Goal: Information Seeking & Learning: Learn about a topic

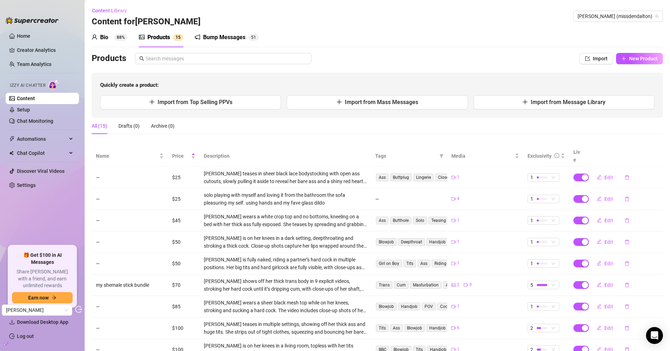
scroll to position [62, 0]
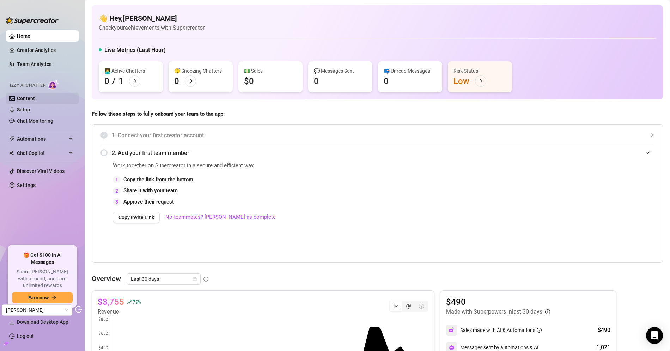
click at [35, 97] on link "Content" at bounding box center [26, 99] width 18 height 6
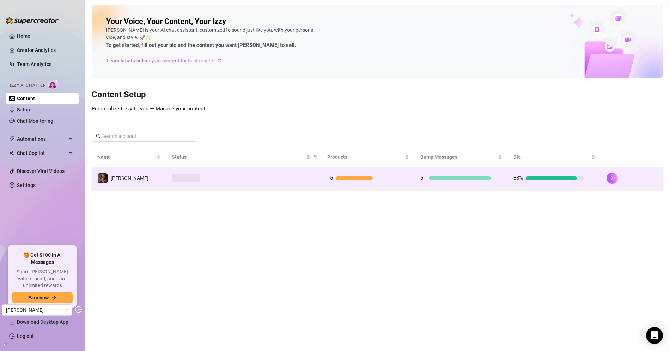
click at [128, 181] on td "Denise" at bounding box center [129, 178] width 74 height 23
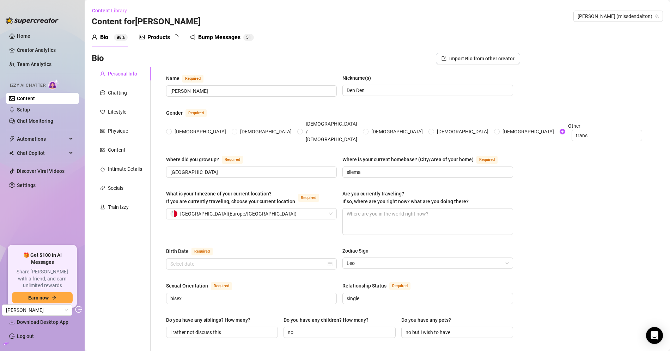
type input "August 2nd, 1992"
click at [148, 38] on div "Products" at bounding box center [158, 37] width 23 height 8
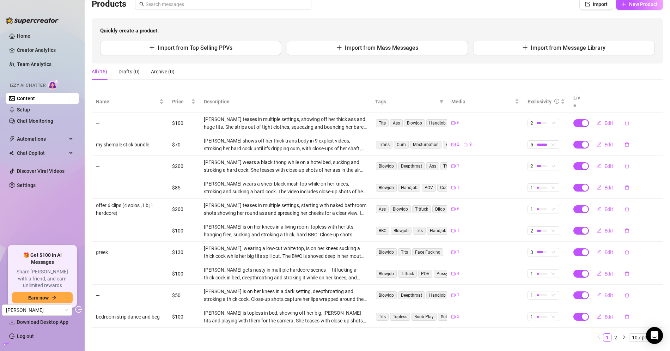
scroll to position [62, 0]
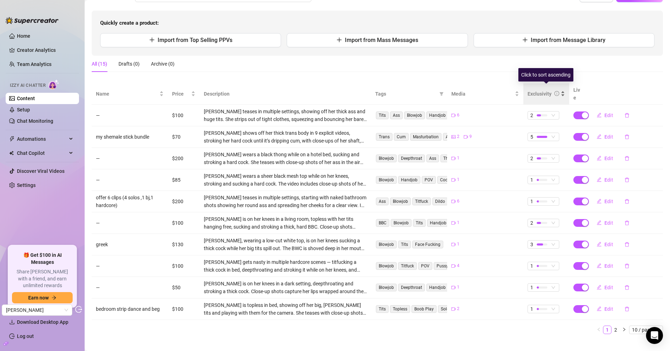
click at [565, 90] on div "Exclusivity" at bounding box center [545, 94] width 37 height 8
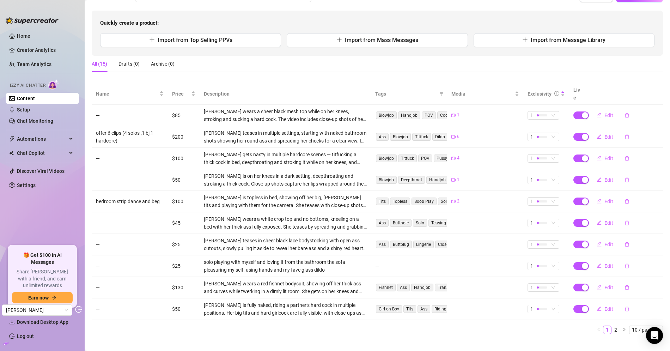
click at [579, 88] on th "Live" at bounding box center [578, 94] width 18 height 22
click at [565, 90] on div "Exclusivity" at bounding box center [545, 94] width 37 height 8
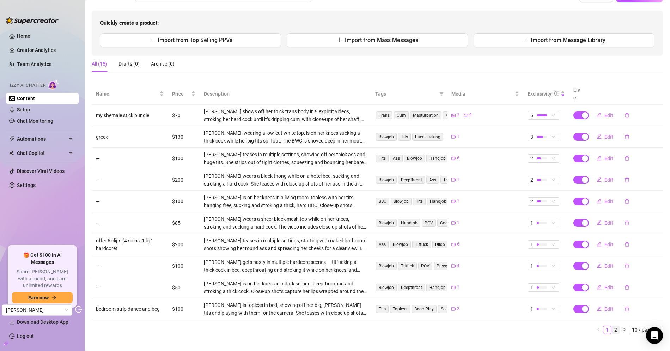
click at [617, 326] on link "2" at bounding box center [616, 330] width 8 height 8
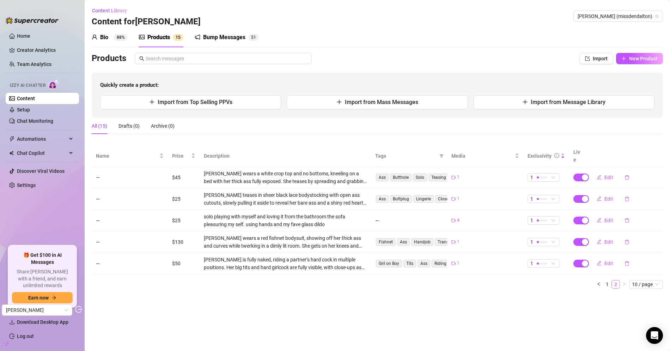
scroll to position [0, 0]
click at [647, 280] on span "10 / page" at bounding box center [646, 284] width 28 height 8
click at [643, 304] on div "20 / page" at bounding box center [647, 308] width 24 height 8
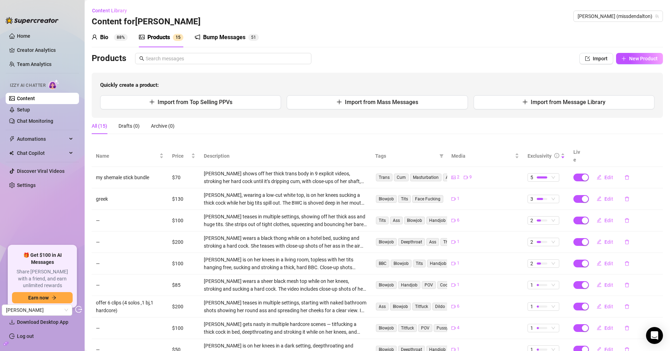
click at [113, 35] on div "Bio 88%" at bounding box center [110, 37] width 36 height 8
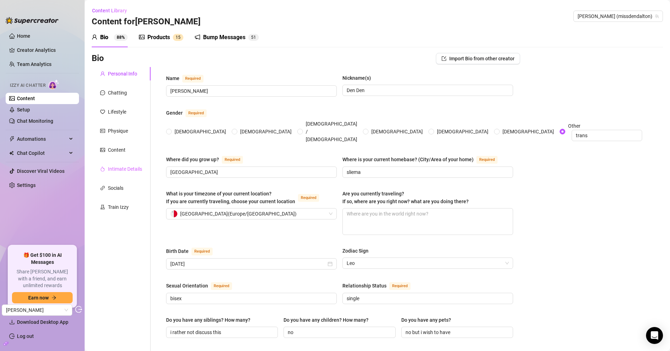
click at [124, 162] on div "Intimate Details" at bounding box center [121, 168] width 59 height 13
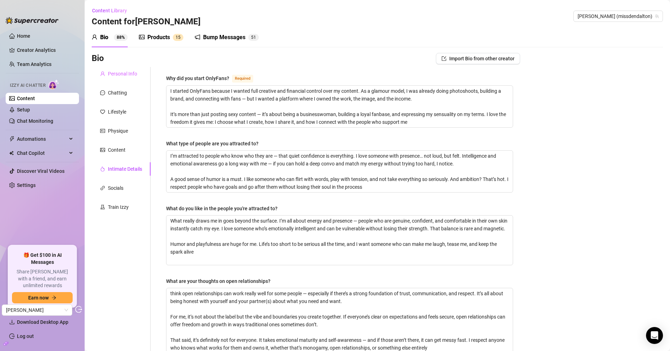
click at [126, 79] on div "Personal Info" at bounding box center [121, 73] width 59 height 13
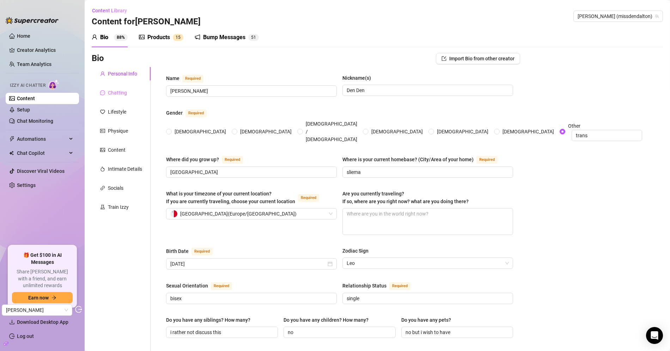
click at [132, 93] on div "Chatting" at bounding box center [121, 92] width 59 height 13
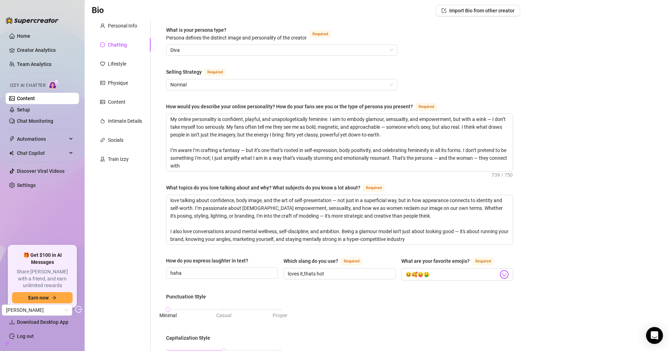
scroll to position [5, 0]
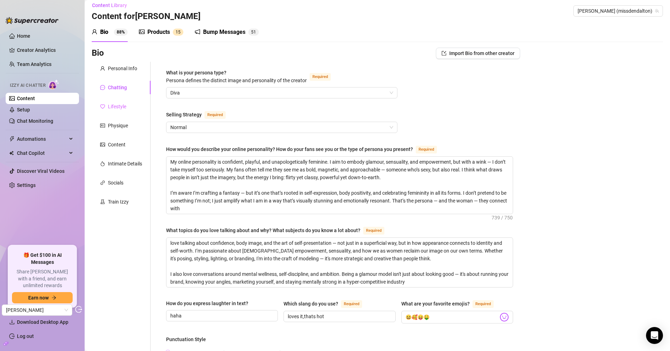
click at [128, 106] on div "Lifestyle" at bounding box center [121, 106] width 59 height 13
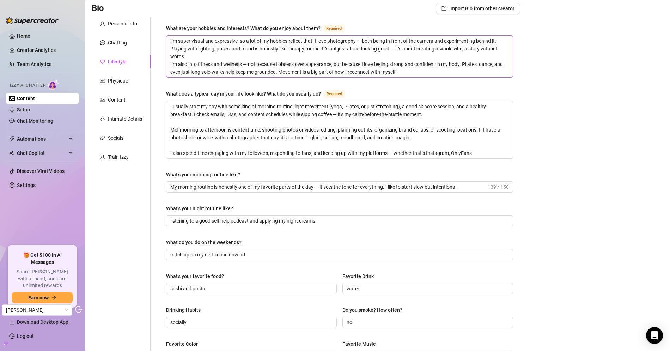
scroll to position [39, 0]
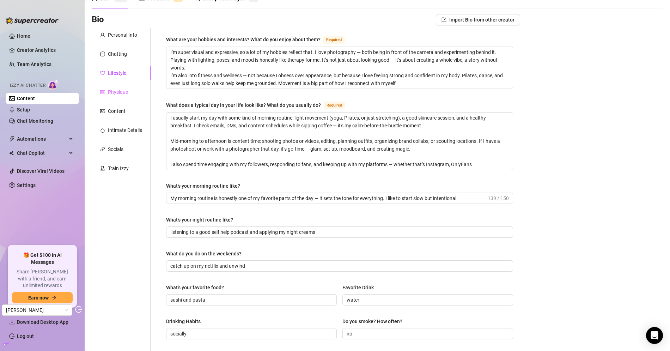
click at [133, 96] on div "Physique" at bounding box center [121, 91] width 59 height 13
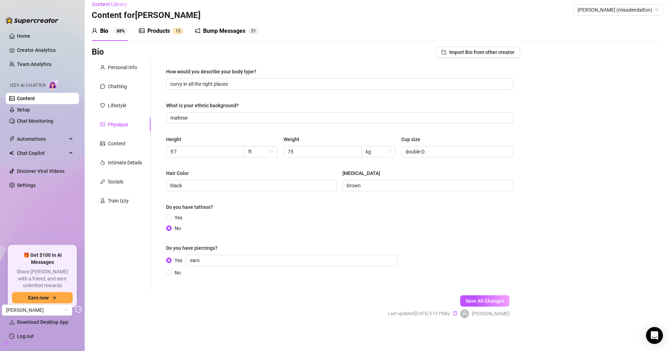
click at [123, 76] on div "Personal Info Chatting Lifestyle Physique Content Intimate Details Socials Trai…" at bounding box center [121, 175] width 59 height 229
click at [125, 69] on div "Personal Info" at bounding box center [122, 67] width 29 height 8
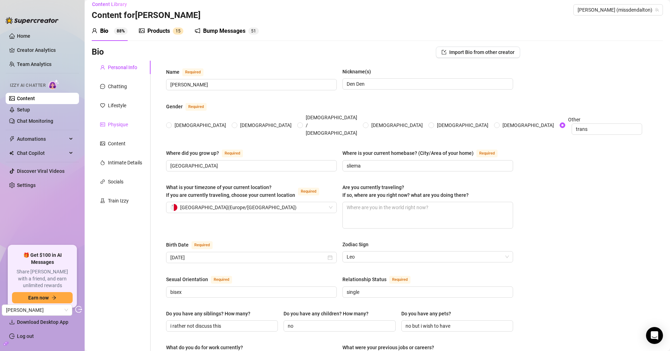
click at [119, 121] on div "Physique" at bounding box center [118, 125] width 20 height 8
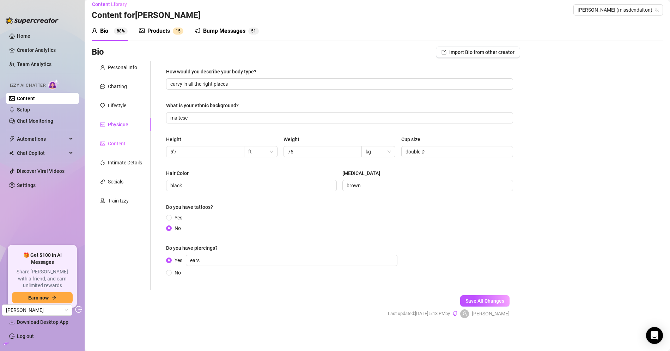
click at [114, 139] on div "Content" at bounding box center [121, 143] width 59 height 13
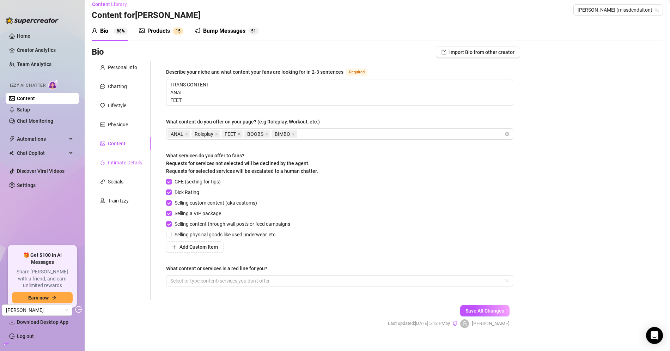
click at [132, 160] on div "Intimate Details" at bounding box center [125, 163] width 34 height 8
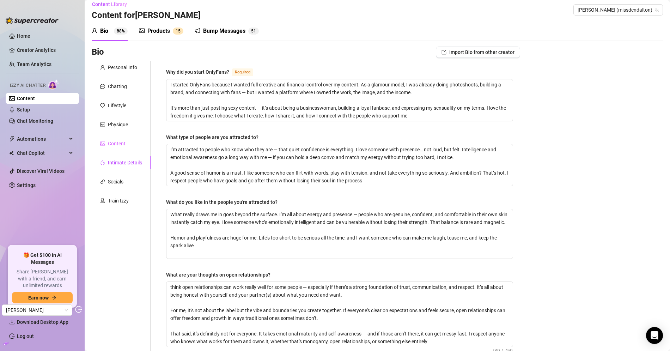
click at [129, 139] on div "Content" at bounding box center [121, 143] width 59 height 13
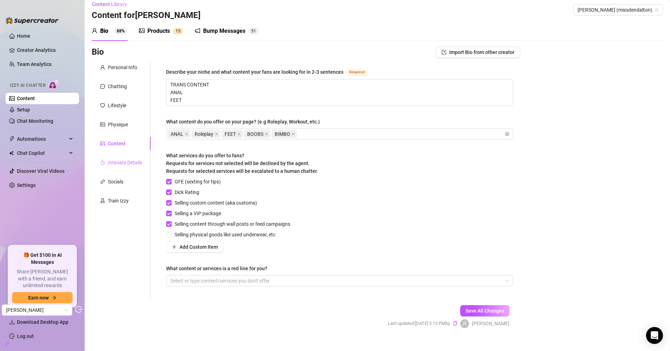
click at [127, 157] on div "Intimate Details" at bounding box center [121, 162] width 59 height 13
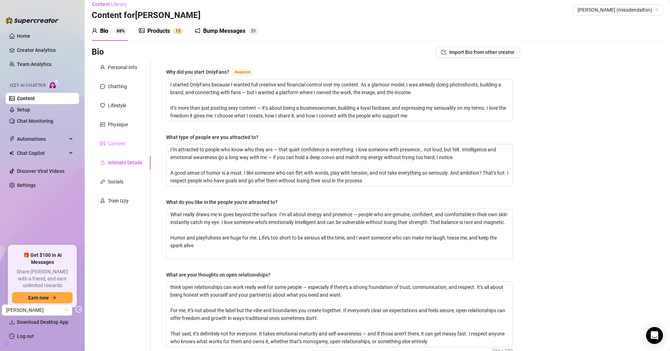
click at [123, 147] on div "Content" at bounding box center [121, 143] width 59 height 13
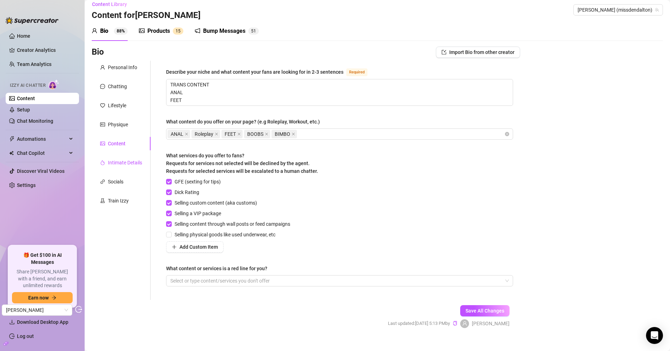
click at [123, 163] on div "Intimate Details" at bounding box center [125, 163] width 34 height 8
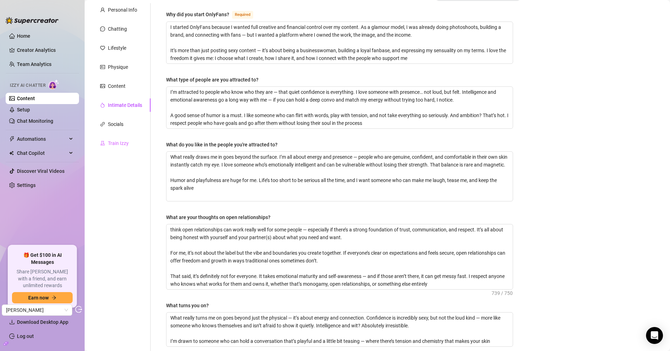
click at [139, 139] on div "Train Izzy" at bounding box center [121, 142] width 59 height 13
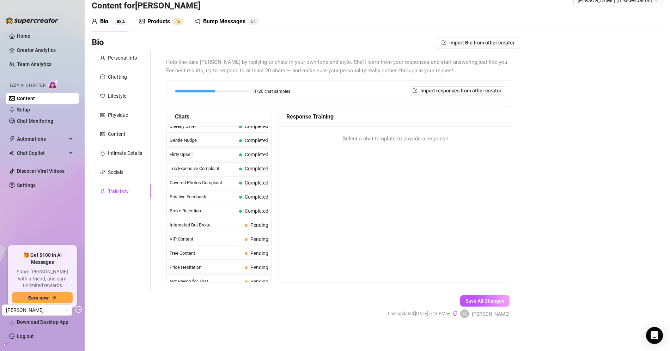
scroll to position [0, 0]
click at [133, 117] on div "Physique" at bounding box center [121, 114] width 59 height 13
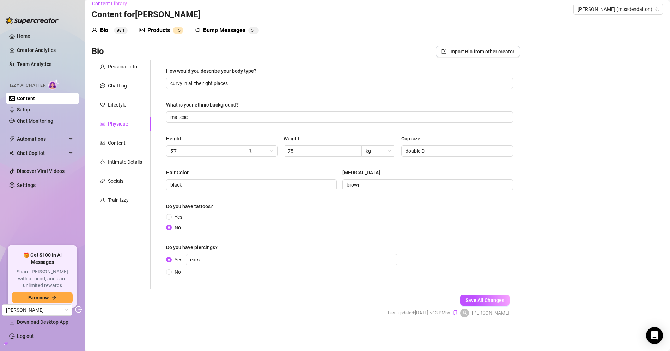
scroll to position [6, 0]
click at [256, 100] on div "How would you describe your body type? curvy in all the right places What is yo…" at bounding box center [339, 175] width 347 height 215
click at [224, 72] on div "How would you describe your body type?" at bounding box center [211, 72] width 90 height 8
click at [224, 80] on input "curvy in all the right places" at bounding box center [338, 84] width 337 height 8
click at [224, 72] on div "How would you describe your body type?" at bounding box center [211, 72] width 90 height 8
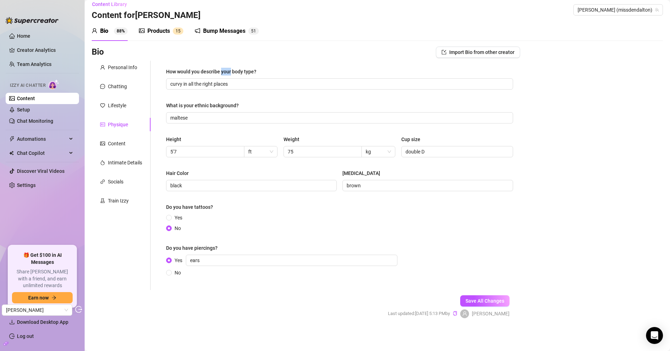
click at [224, 80] on input "curvy in all the right places" at bounding box center [338, 84] width 337 height 8
click at [224, 72] on div "How would you describe your body type?" at bounding box center [211, 72] width 90 height 8
click at [224, 80] on input "curvy in all the right places" at bounding box center [338, 84] width 337 height 8
click at [224, 72] on div "How would you describe your body type?" at bounding box center [211, 72] width 90 height 8
click at [224, 80] on input "curvy in all the right places" at bounding box center [338, 84] width 337 height 8
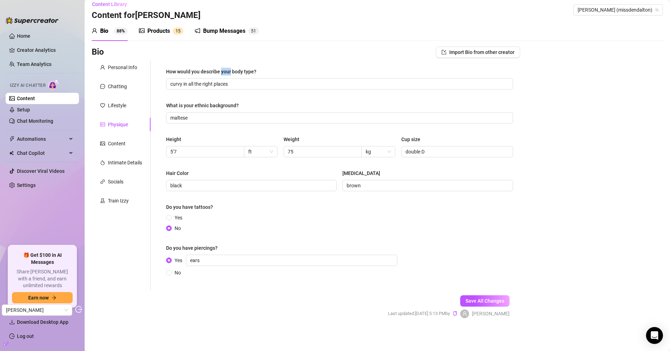
click at [224, 72] on div "How would you describe your body type?" at bounding box center [211, 72] width 90 height 8
click at [224, 80] on input "curvy in all the right places" at bounding box center [338, 84] width 337 height 8
click at [215, 71] on div "How would you describe your body type?" at bounding box center [211, 72] width 90 height 8
click at [215, 80] on input "curvy in all the right places" at bounding box center [338, 84] width 337 height 8
click at [215, 71] on div "How would you describe your body type?" at bounding box center [211, 72] width 90 height 8
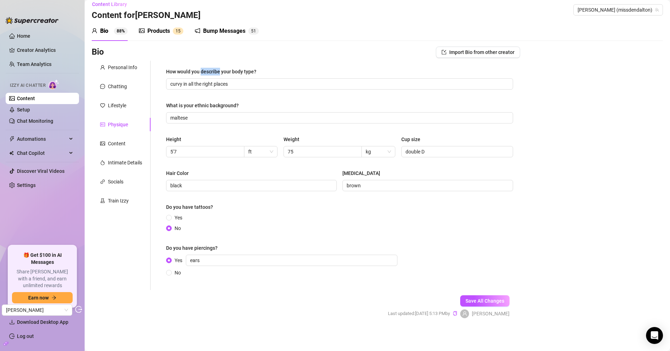
click at [215, 80] on input "curvy in all the right places" at bounding box center [338, 84] width 337 height 8
click at [215, 71] on div "How would you describe your body type?" at bounding box center [211, 72] width 90 height 8
click at [215, 80] on input "curvy in all the right places" at bounding box center [338, 84] width 337 height 8
click at [215, 71] on div "How would you describe your body type?" at bounding box center [211, 72] width 90 height 8
click at [215, 80] on input "curvy in all the right places" at bounding box center [338, 84] width 337 height 8
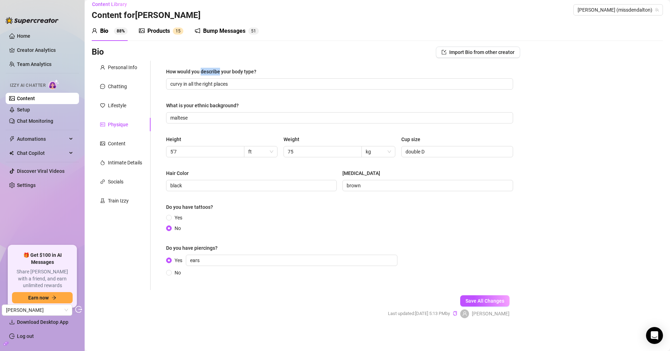
click at [215, 71] on div "How would you describe your body type?" at bounding box center [211, 72] width 90 height 8
click at [215, 80] on input "curvy in all the right places" at bounding box center [338, 84] width 337 height 8
drag, startPoint x: 158, startPoint y: 73, endPoint x: 262, endPoint y: 71, distance: 104.0
click at [262, 71] on div "How would you describe your body type? curvy in all the right places What is yo…" at bounding box center [336, 175] width 370 height 229
copy div "How would you describe your body type?"
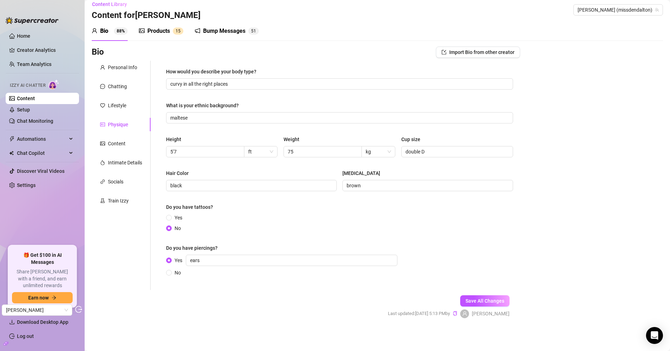
click at [127, 55] on div "Bio Import Bio from other creator" at bounding box center [306, 52] width 428 height 11
click at [126, 62] on div "Personal Info" at bounding box center [121, 67] width 59 height 13
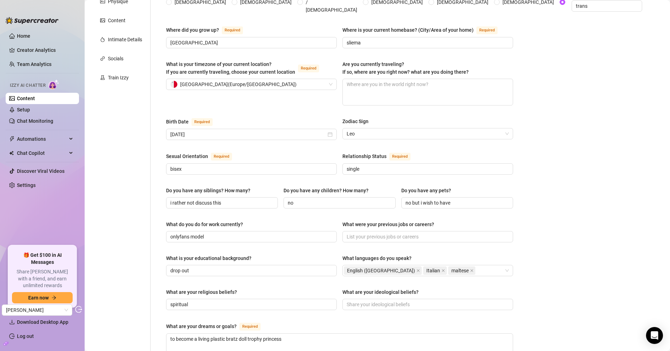
scroll to position [0, 0]
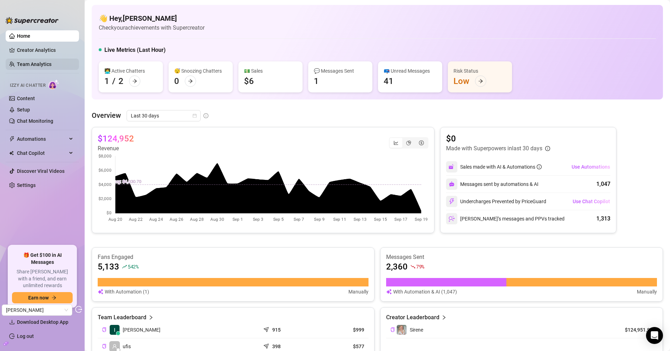
click at [44, 61] on link "Team Analytics" at bounding box center [34, 64] width 35 height 6
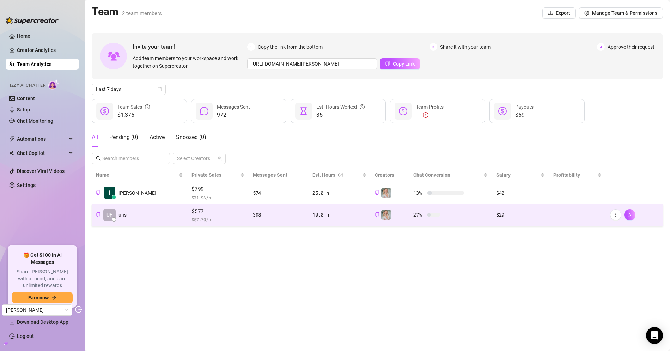
click at [191, 215] on div "$577 $ 57.70 /h" at bounding box center [217, 215] width 53 height 16
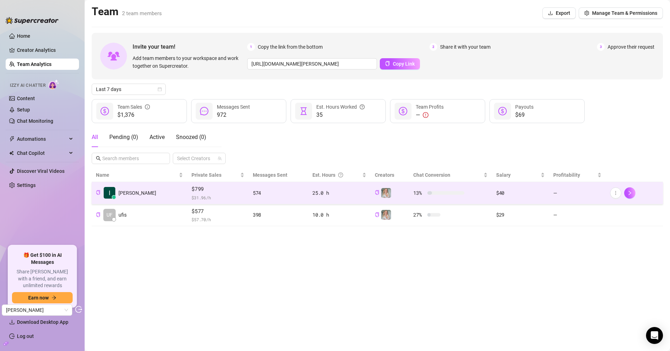
click at [139, 194] on td "Irene" at bounding box center [140, 193] width 96 height 22
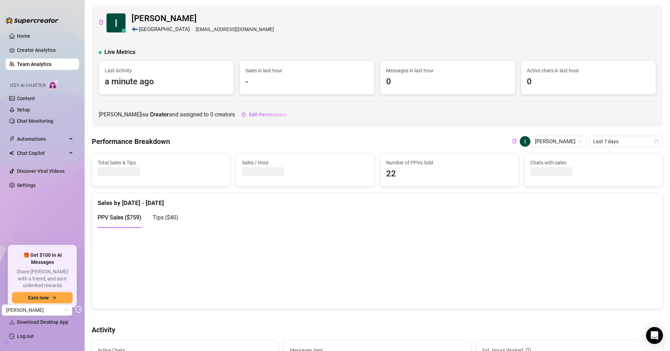
click at [262, 196] on div "Sales by Sep 12 - Sep 19" at bounding box center [377, 200] width 559 height 15
click at [170, 215] on span "Tips ( $40 )" at bounding box center [166, 217] width 26 height 7
click at [42, 118] on link "Chat Monitoring" at bounding box center [35, 121] width 36 height 6
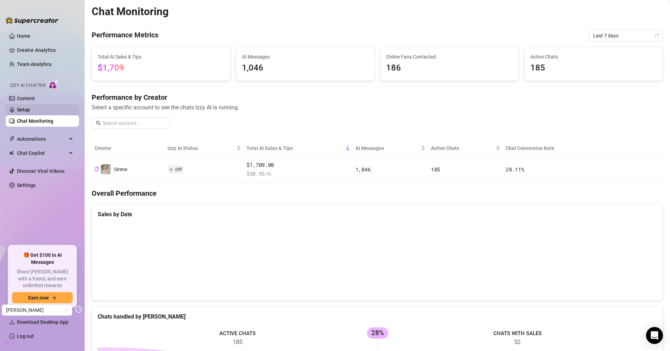
click at [30, 110] on link "Setup" at bounding box center [23, 110] width 13 height 6
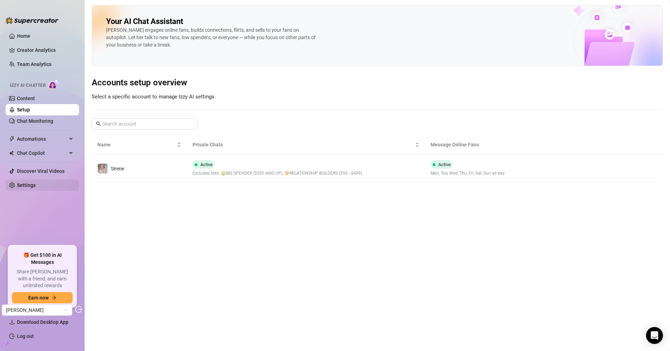
click at [36, 182] on link "Settings" at bounding box center [26, 185] width 19 height 6
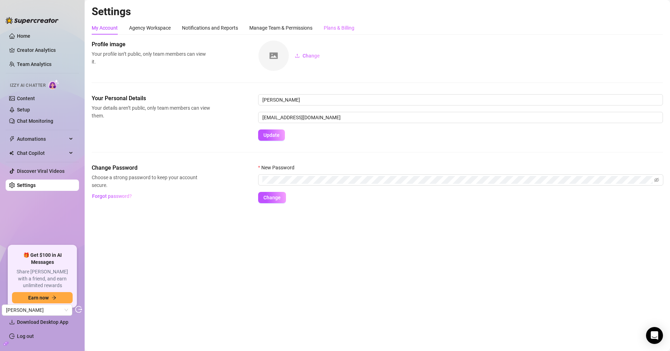
click at [351, 34] on div "Plans & Billing" at bounding box center [339, 27] width 31 height 13
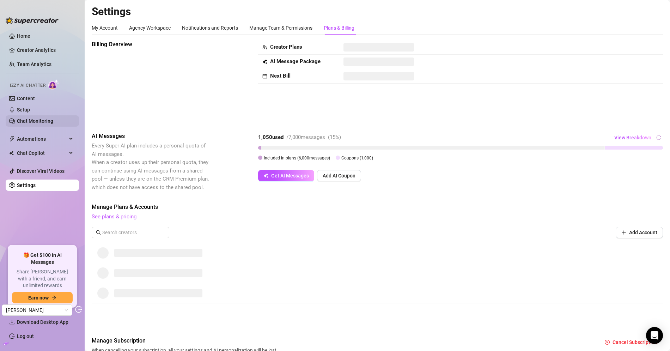
click at [42, 122] on link "Chat Monitoring" at bounding box center [35, 121] width 36 height 6
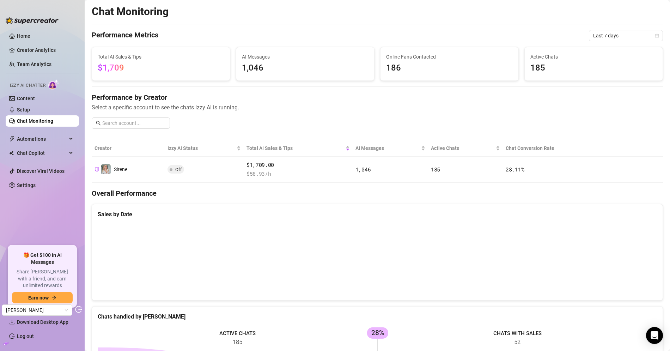
click at [306, 181] on div "Chat Monitoring Performance Metrics Last 7 days Total AI Sales & Tips $1,709 AI…" at bounding box center [377, 243] width 571 height 476
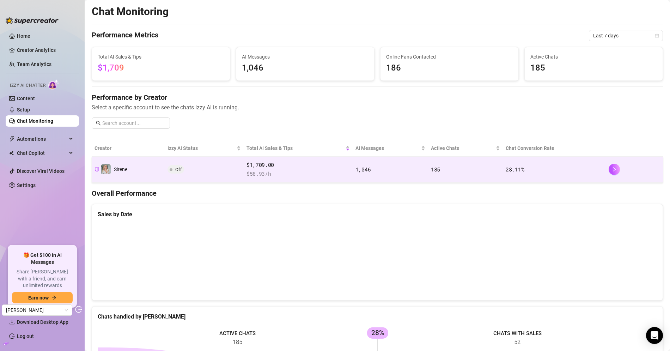
click at [306, 177] on td "$1,709.00 $ 58.93 /h" at bounding box center [298, 170] width 109 height 26
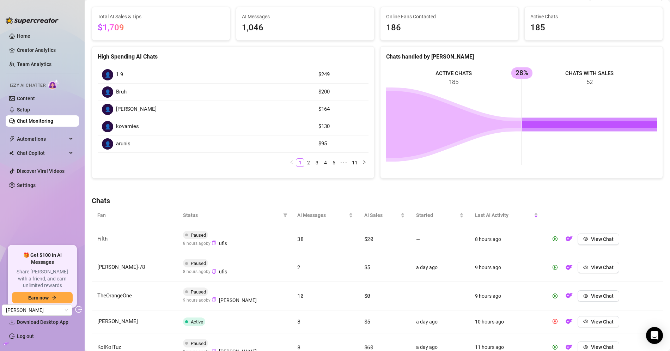
scroll to position [73, 0]
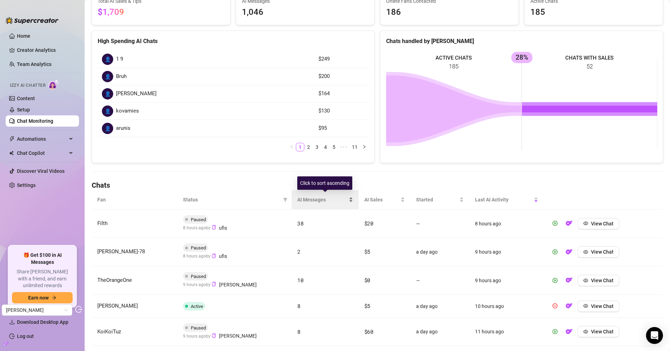
click at [353, 196] on div "AI Messages" at bounding box center [325, 200] width 56 height 8
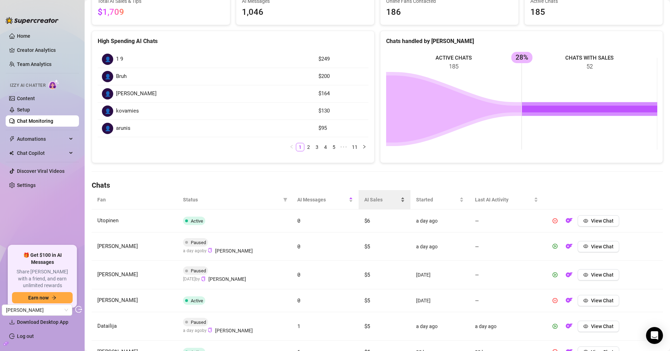
click at [371, 196] on span "AI Sales" at bounding box center [381, 200] width 35 height 8
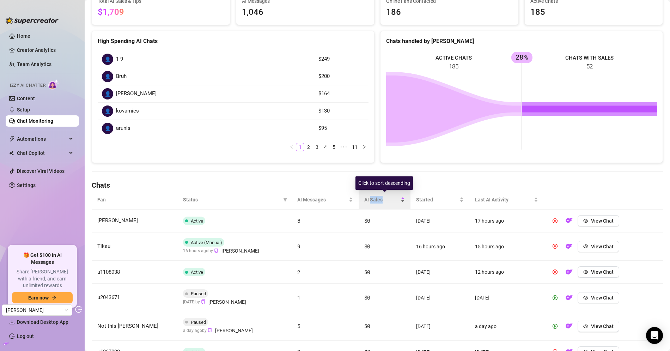
click at [371, 196] on span "AI Sales" at bounding box center [381, 200] width 35 height 8
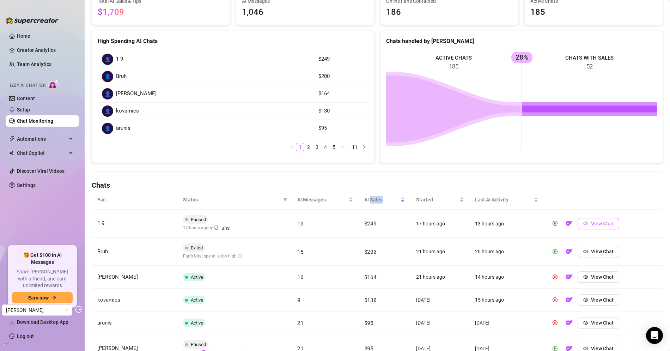
click at [596, 221] on span "View Chat" at bounding box center [602, 224] width 23 height 6
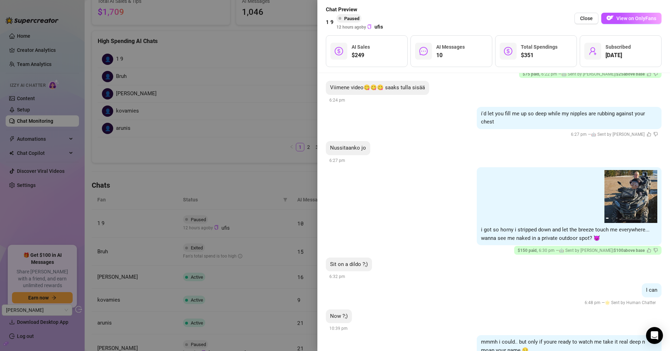
scroll to position [639, 0]
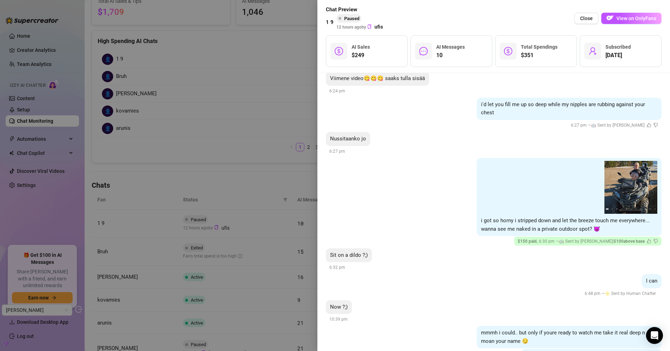
click at [92, 51] on div at bounding box center [335, 175] width 670 height 351
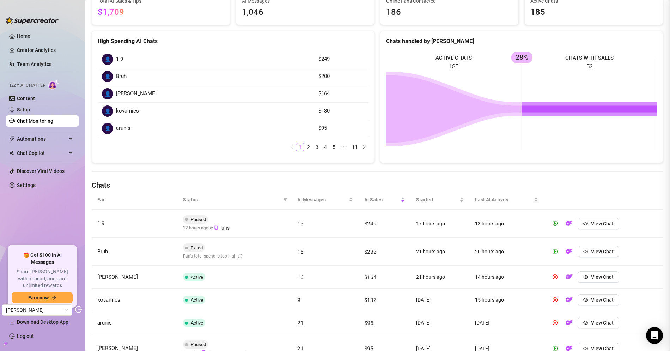
scroll to position [0, 0]
click at [35, 101] on link "Content" at bounding box center [26, 99] width 18 height 6
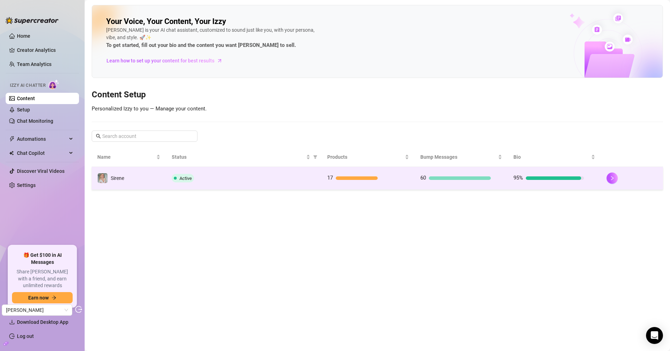
click at [133, 184] on td "Sirene" at bounding box center [129, 178] width 74 height 23
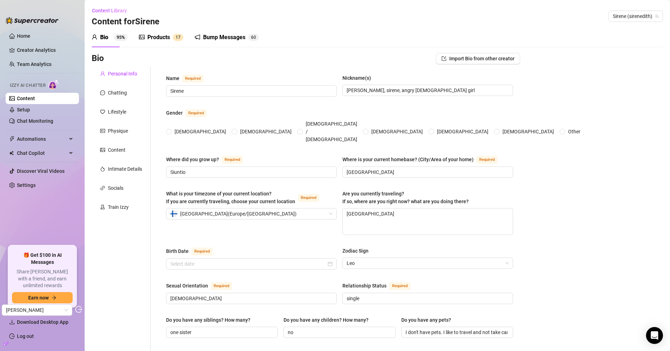
radio input "true"
type input "August 11th, 1992"
click at [128, 115] on div "Lifestyle" at bounding box center [121, 111] width 59 height 13
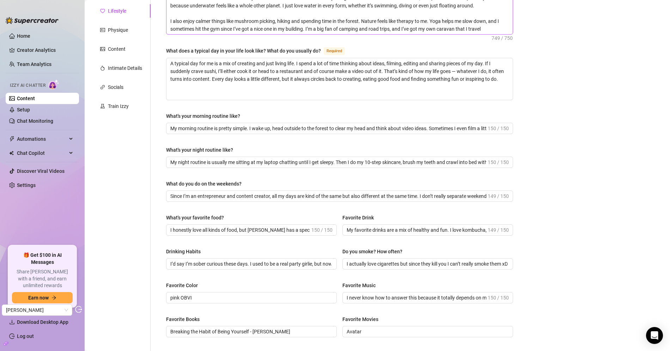
scroll to position [103, 0]
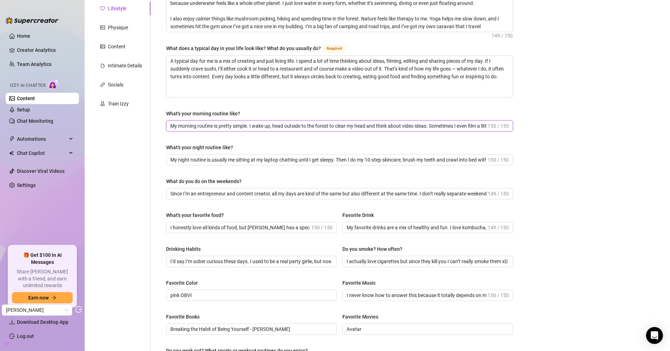
click at [291, 122] on input "My morning routine is pretty simple. I wake up, head outside to the forest to c…" at bounding box center [328, 126] width 316 height 8
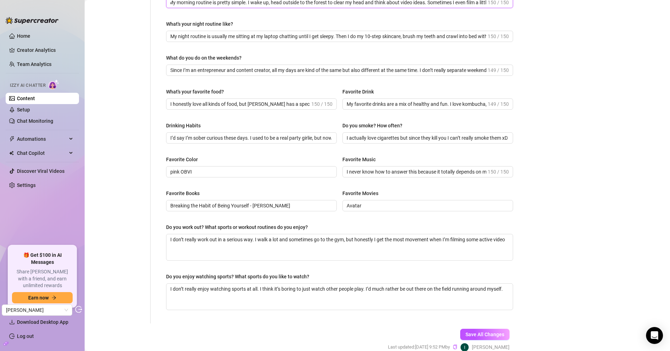
scroll to position [227, 0]
click at [205, 226] on div "Do you work out? What sports or workout routines do you enjoy?" at bounding box center [237, 227] width 142 height 8
click at [205, 234] on textarea "I don’t really work out in a serious way. I walk a lot and sometimes go to the …" at bounding box center [339, 247] width 346 height 26
click at [205, 226] on div "Do you work out? What sports or workout routines do you enjoy?" at bounding box center [237, 227] width 142 height 8
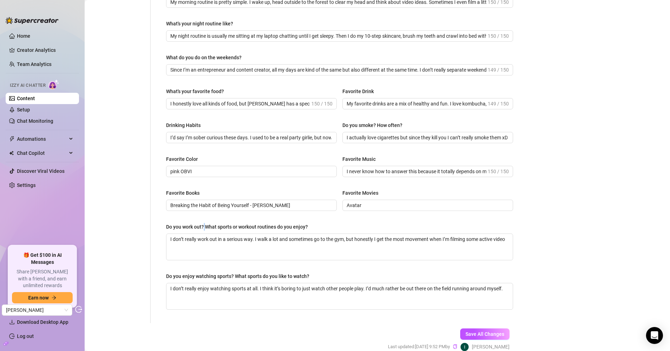
click at [205, 234] on textarea "I don’t really work out in a serious way. I walk a lot and sometimes go to the …" at bounding box center [339, 247] width 346 height 26
click at [205, 226] on div "Do you work out? What sports or workout routines do you enjoy?" at bounding box center [237, 227] width 142 height 8
click at [205, 234] on textarea "I don’t really work out in a serious way. I walk a lot and sometimes go to the …" at bounding box center [339, 247] width 346 height 26
copy div "Do you work out? What sports or workout routines do you enjoy?"
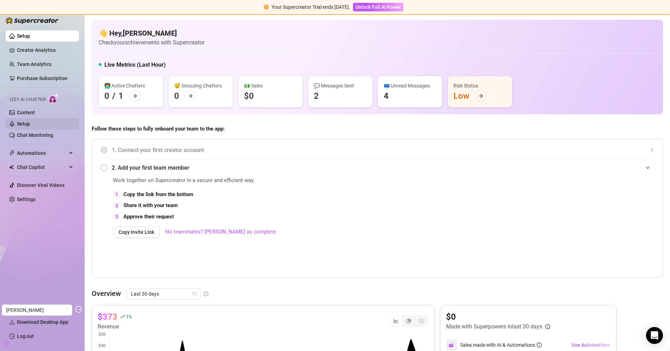
click at [30, 125] on link "Setup" at bounding box center [23, 124] width 13 height 6
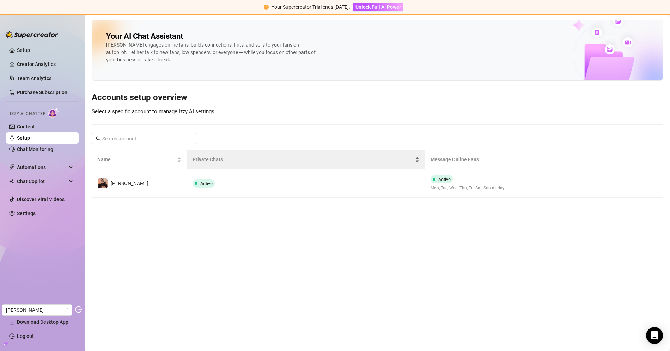
click at [319, 163] on div "Private Chats" at bounding box center [306, 159] width 227 height 8
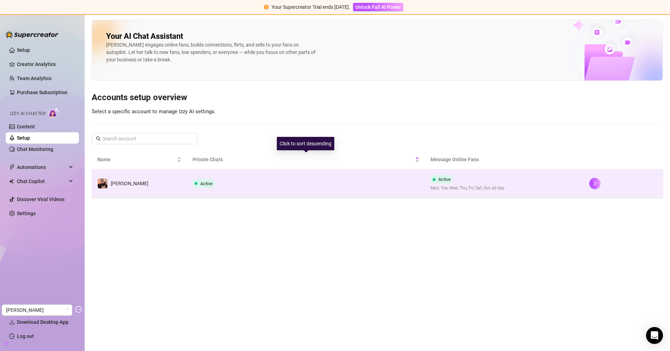
click at [310, 184] on td "Active" at bounding box center [306, 183] width 238 height 28
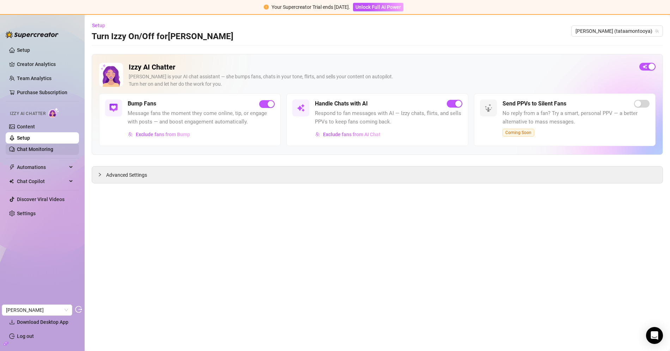
click at [44, 146] on link "Chat Monitoring" at bounding box center [35, 149] width 36 height 6
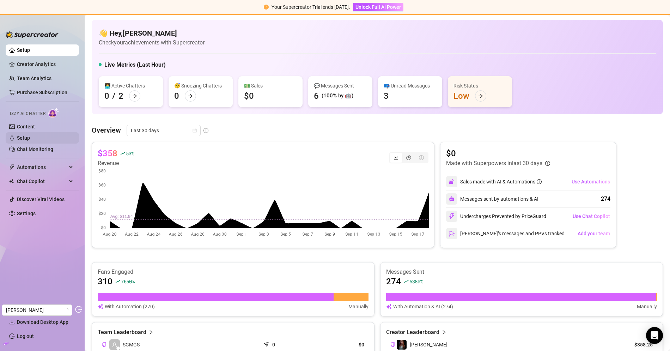
click at [43, 121] on ul "Content Setup Chat Monitoring" at bounding box center [42, 138] width 73 height 34
click at [30, 135] on link "Setup" at bounding box center [23, 138] width 13 height 6
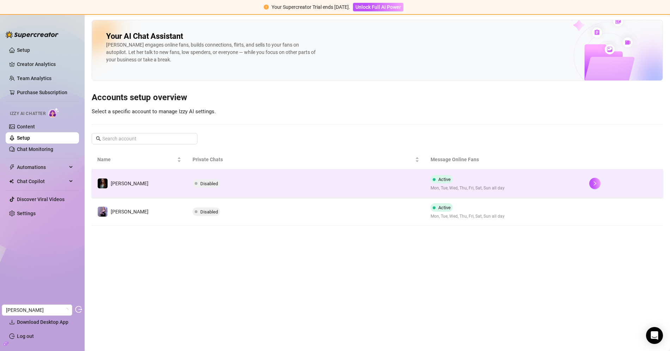
click at [157, 191] on td "lisa" at bounding box center [139, 183] width 95 height 28
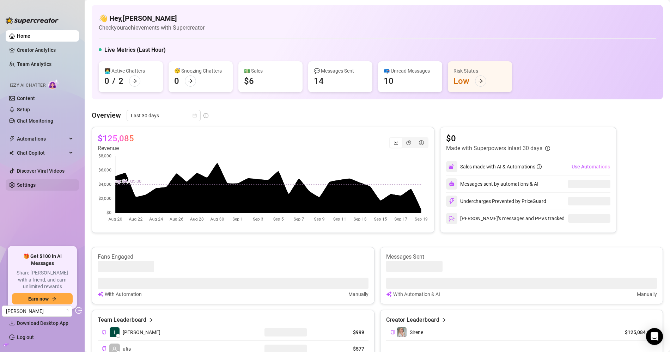
click at [32, 188] on link "Settings" at bounding box center [26, 185] width 19 height 6
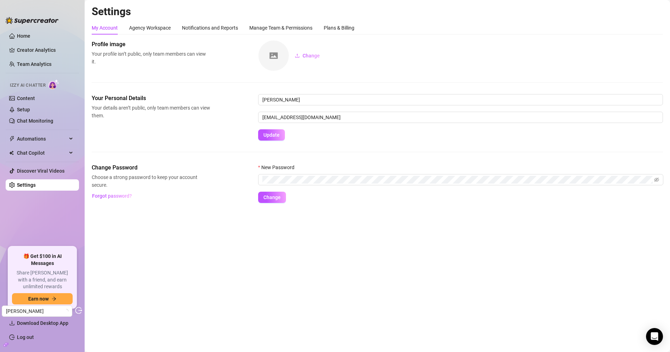
click at [350, 20] on div "Settings My Account Agency Workspace Notifications and Reports Manage Team & Pe…" at bounding box center [377, 108] width 571 height 207
click at [347, 24] on div "Plans & Billing" at bounding box center [339, 28] width 31 height 8
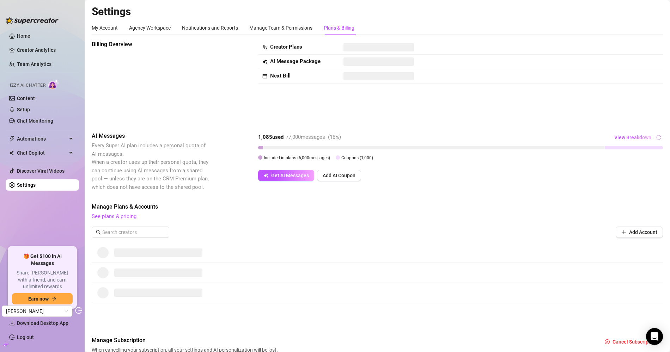
click at [423, 37] on div "My Account Agency Workspace Notifications and Reports Manage Team & Permissions…" at bounding box center [377, 191] width 571 height 341
drag, startPoint x: 43, startPoint y: 110, endPoint x: 35, endPoint y: 183, distance: 73.4
click at [30, 110] on link "Setup" at bounding box center [23, 110] width 13 height 6
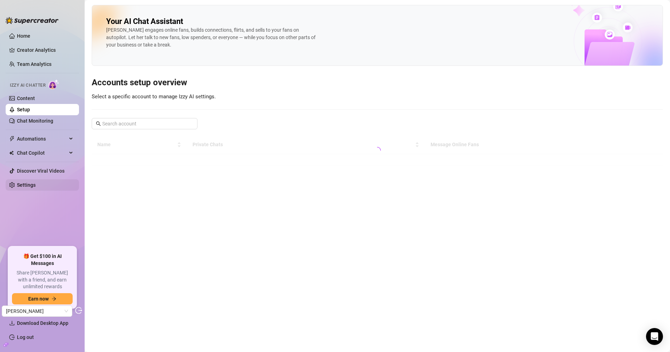
click at [35, 186] on link "Settings" at bounding box center [26, 185] width 19 height 6
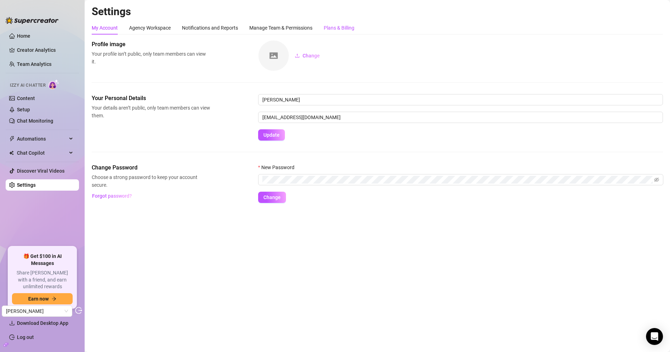
click at [342, 25] on div "Plans & Billing" at bounding box center [339, 28] width 31 height 8
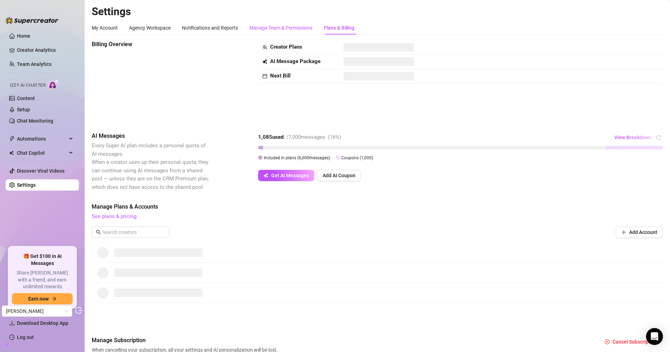
click at [294, 28] on div "Manage Team & Permissions" at bounding box center [280, 28] width 63 height 8
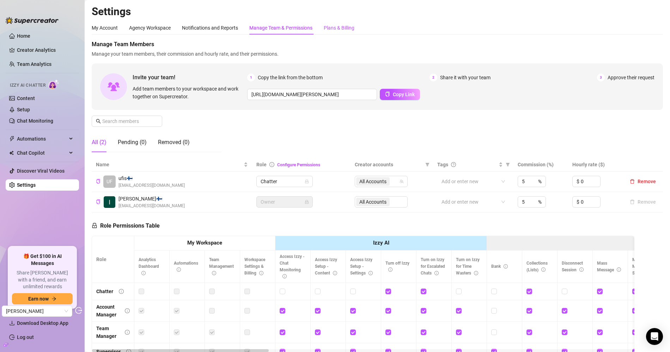
click at [340, 28] on div "Plans & Billing" at bounding box center [339, 28] width 31 height 8
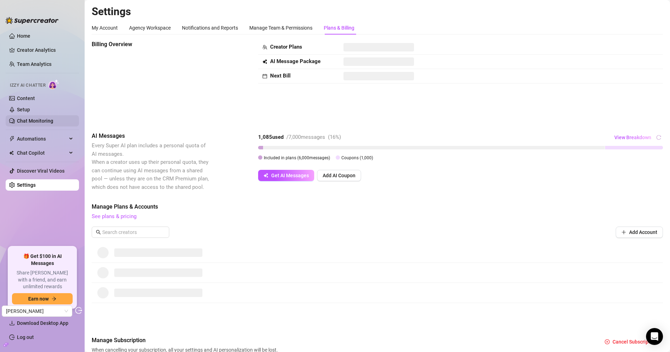
click at [53, 122] on link "Chat Monitoring" at bounding box center [35, 121] width 36 height 6
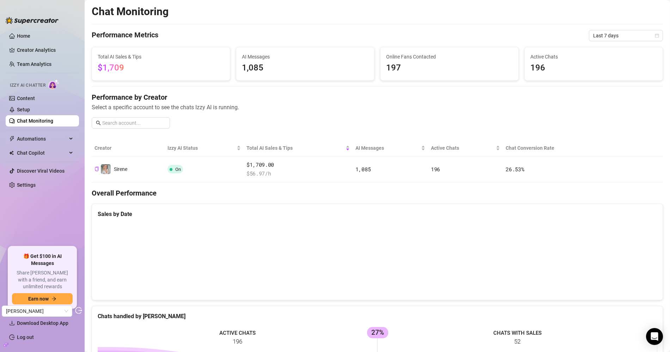
click at [384, 86] on div "Chat Monitoring Performance Metrics Last 7 days Total AI Sales & Tips $1,709 AI…" at bounding box center [377, 294] width 571 height 578
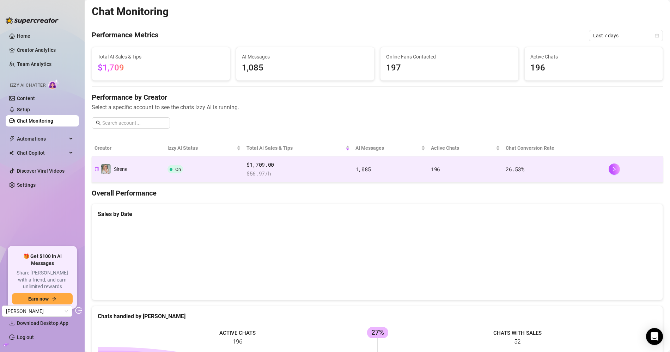
click at [251, 172] on span "$ 56.97 /h" at bounding box center [297, 174] width 103 height 8
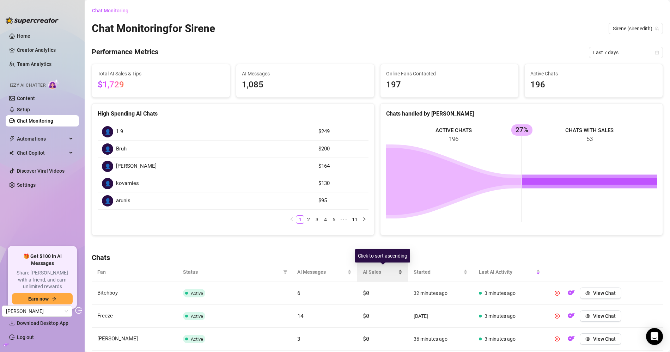
click at [390, 271] on span "AI Sales" at bounding box center [380, 272] width 34 height 8
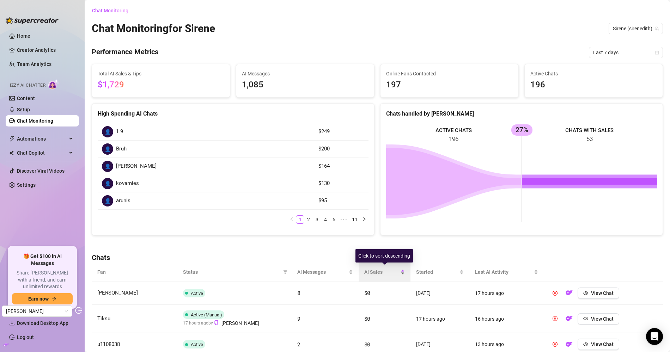
click at [390, 270] on span "AI Sales" at bounding box center [381, 272] width 35 height 8
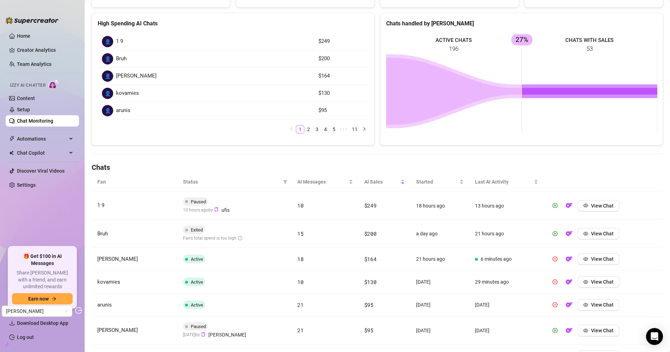
scroll to position [93, 0]
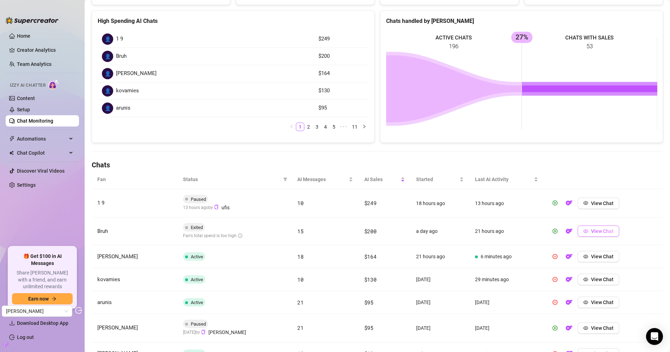
click at [592, 229] on span "View Chat" at bounding box center [602, 231] width 23 height 6
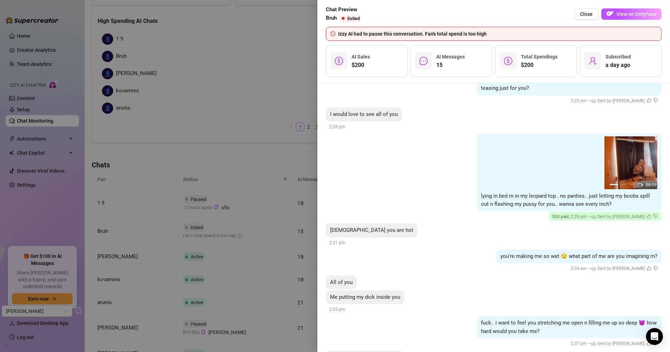
scroll to position [213, 0]
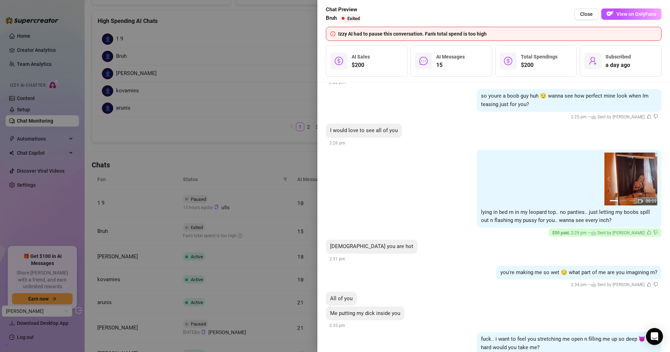
click at [654, 178] on img at bounding box center [630, 179] width 53 height 53
click at [653, 178] on button "next" at bounding box center [652, 179] width 6 height 6
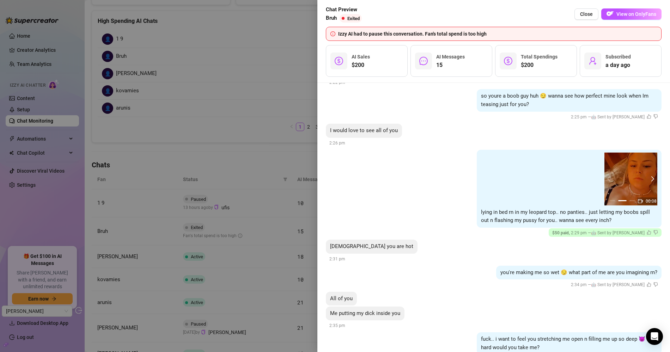
click at [653, 178] on button "next" at bounding box center [652, 179] width 6 height 6
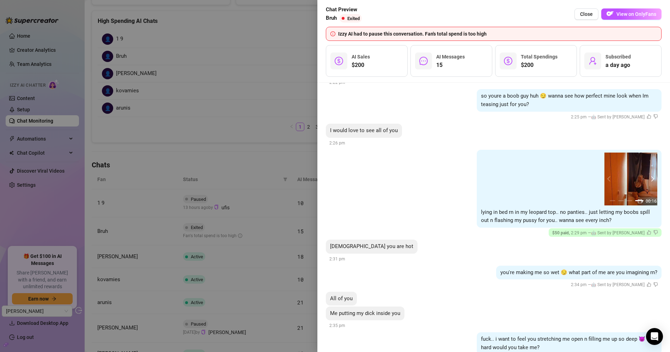
click at [653, 178] on button "next" at bounding box center [652, 179] width 6 height 6
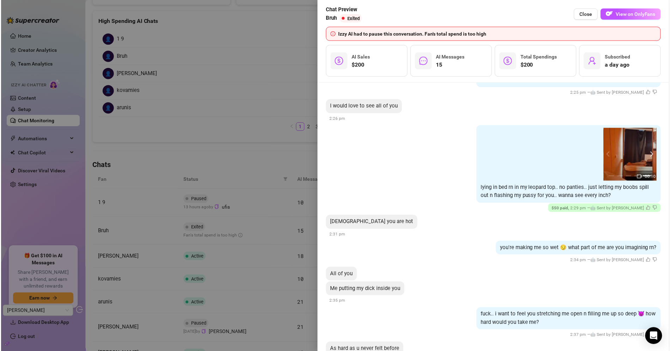
scroll to position [0, 0]
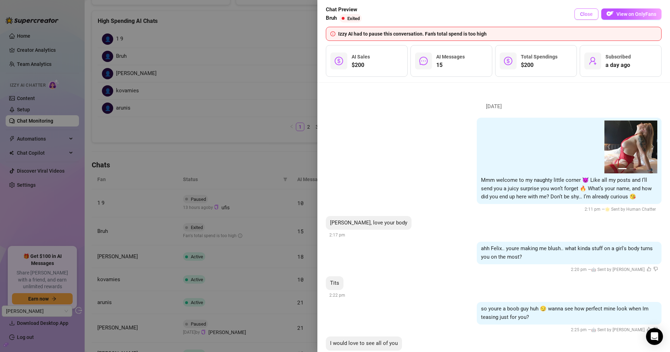
click at [579, 13] on button "Close" at bounding box center [586, 13] width 24 height 11
